Goal: Information Seeking & Learning: Learn about a topic

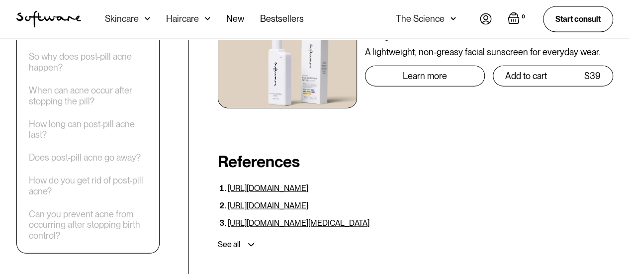
scroll to position [3268, 0]
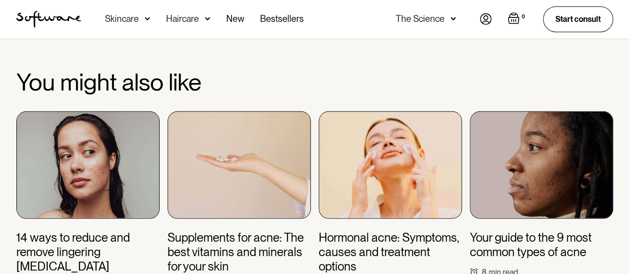
click at [112, 231] on h3 "14 ways to reduce and remove lingering [MEDICAL_DATA]" at bounding box center [87, 252] width 143 height 43
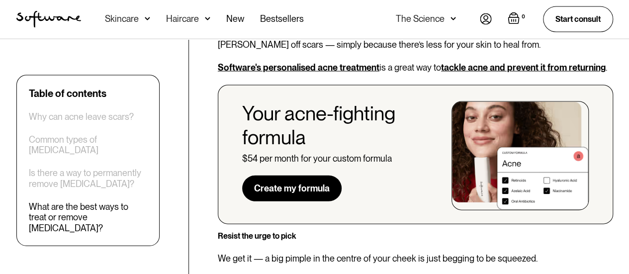
scroll to position [2982, 0]
